Goal: Find contact information: Find contact information

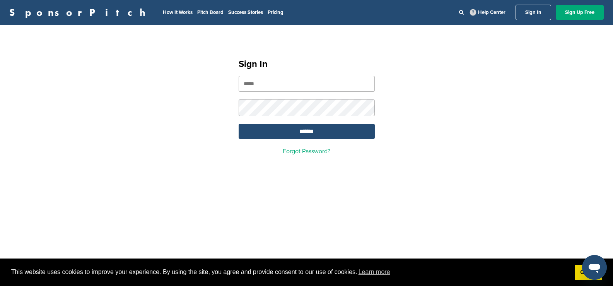
click at [305, 82] on input "email" at bounding box center [306, 84] width 136 height 16
type input "**********"
click at [296, 134] on input "*******" at bounding box center [306, 131] width 136 height 15
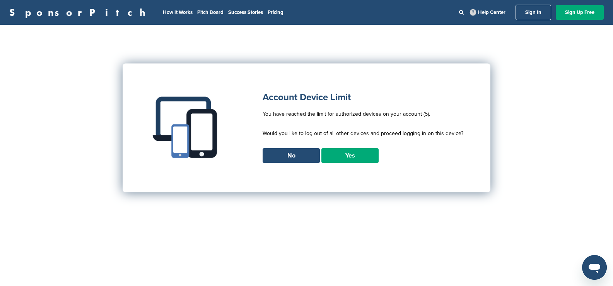
click at [352, 153] on link "Yes" at bounding box center [349, 155] width 57 height 15
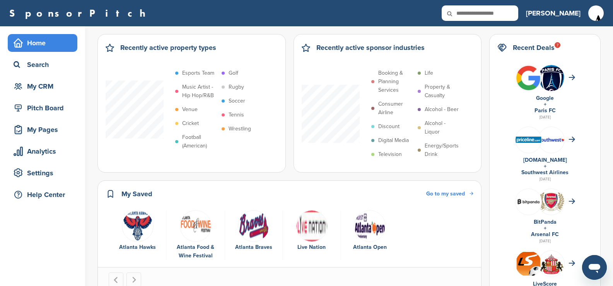
click at [509, 9] on input "text" at bounding box center [479, 12] width 77 height 15
type input "********"
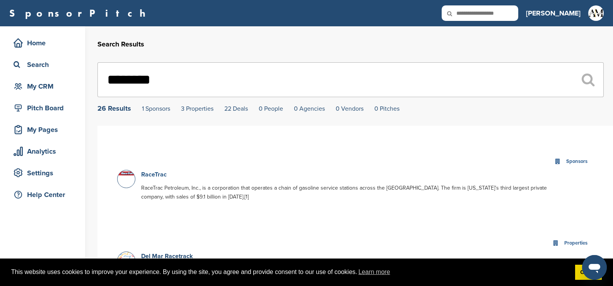
click at [151, 174] on link "RaceTrac" at bounding box center [154, 174] width 26 height 8
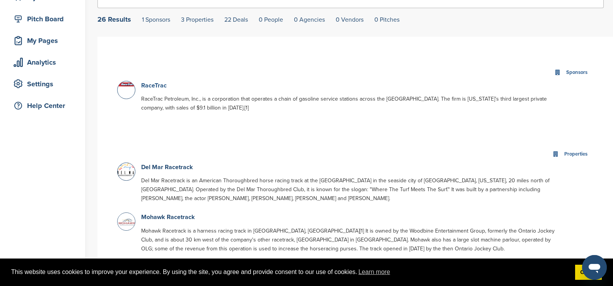
scroll to position [91, 0]
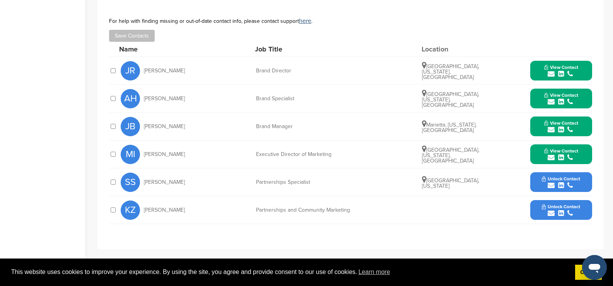
scroll to position [269, 0]
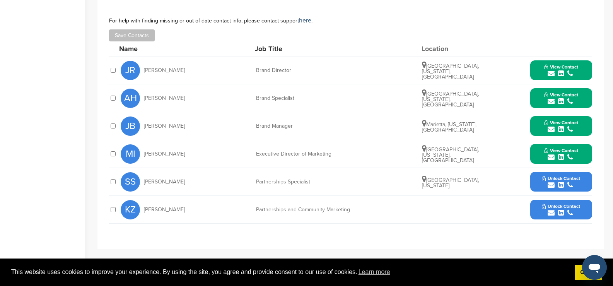
drag, startPoint x: 555, startPoint y: 55, endPoint x: 560, endPoint y: 65, distance: 11.2
click at [560, 70] on icon "submit" at bounding box center [561, 73] width 6 height 7
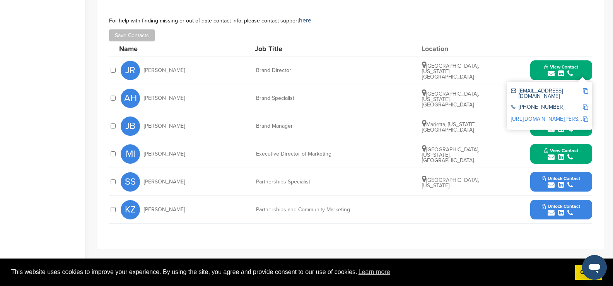
click at [51, 96] on div "Home Search My CRM Pitch Board My Pages Analytics Settings Help Center" at bounding box center [42, 66] width 85 height 619
click at [533, 120] on div "View Contact jbrodsky@racetrac.com +1 770-431-7600 http://www.linkedin.com/in/j…" at bounding box center [561, 126] width 62 height 20
click at [25, 117] on div "Home Search My CRM Pitch Board My Pages Analytics Settings Help Center" at bounding box center [42, 66] width 85 height 619
click at [560, 181] on icon "submit" at bounding box center [561, 184] width 6 height 7
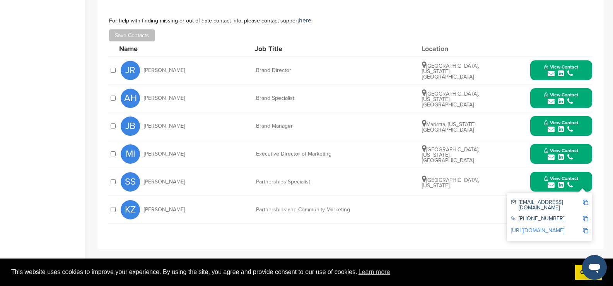
click at [5, 171] on div "Home Search My CRM Pitch Board My Pages Analytics Settings Help Center" at bounding box center [42, 66] width 85 height 619
click at [448, 232] on div "**********" at bounding box center [350, 123] width 506 height 250
click at [538, 176] on button "View Contact" at bounding box center [560, 181] width 53 height 23
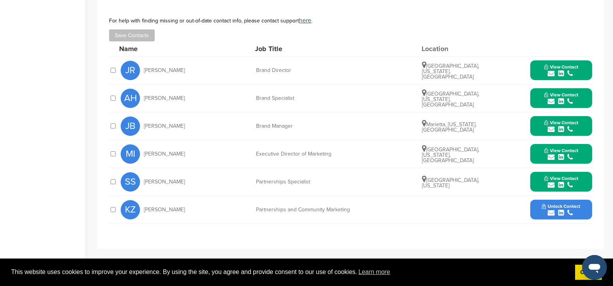
click at [560, 209] on icon "submit" at bounding box center [561, 212] width 6 height 7
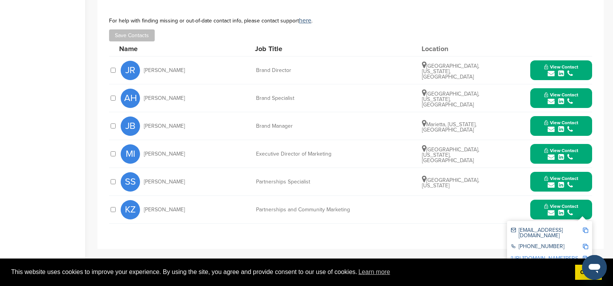
click at [585, 227] on img at bounding box center [584, 229] width 5 height 5
drag, startPoint x: 143, startPoint y: 197, endPoint x: 365, endPoint y: 197, distance: 222.2
click at [365, 197] on div "KZ Kayla Zimmerman Partnerships and Community Marketing View Contact kzimmerman…" at bounding box center [356, 209] width 471 height 27
copy div "Kayla Zimmerman Partnerships and Community Marketing"
